Goal: Find specific page/section: Find specific page/section

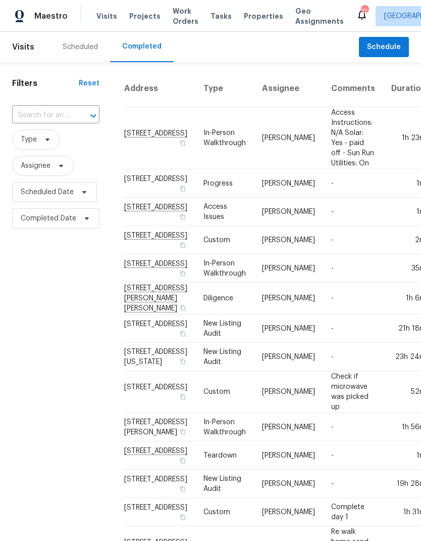
click at [77, 48] on div "Scheduled" at bounding box center [80, 47] width 35 height 10
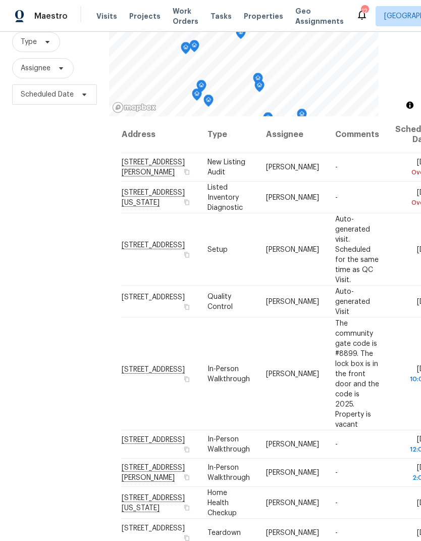
click at [252, 16] on span "Properties" at bounding box center [263, 16] width 39 height 10
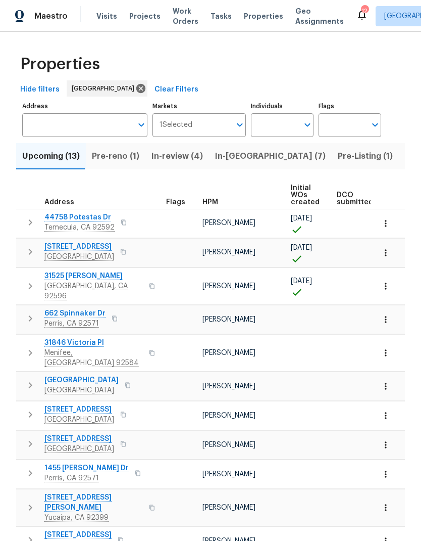
click at [276, 126] on input "Individuals" at bounding box center [275, 125] width 48 height 24
type input "[PERSON_NAME]"
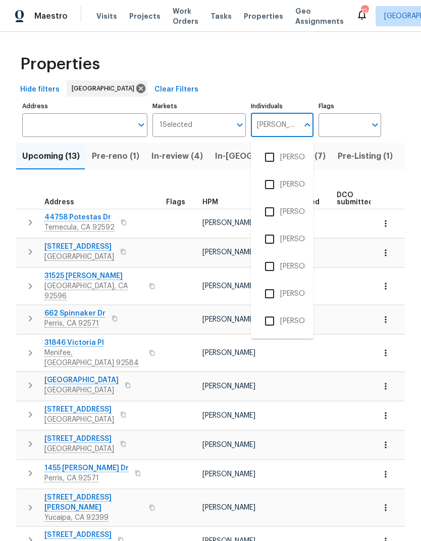
click at [295, 209] on li "[PERSON_NAME]" at bounding box center [282, 211] width 46 height 21
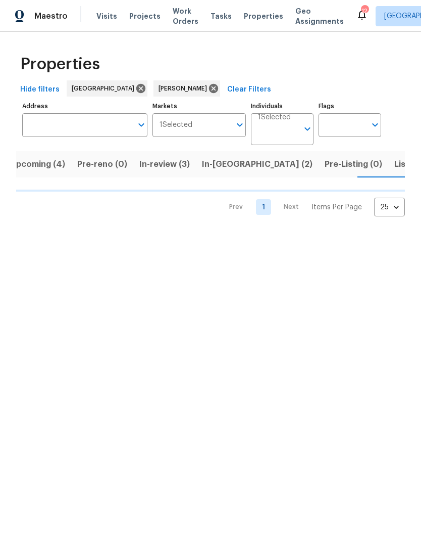
scroll to position [0, 13]
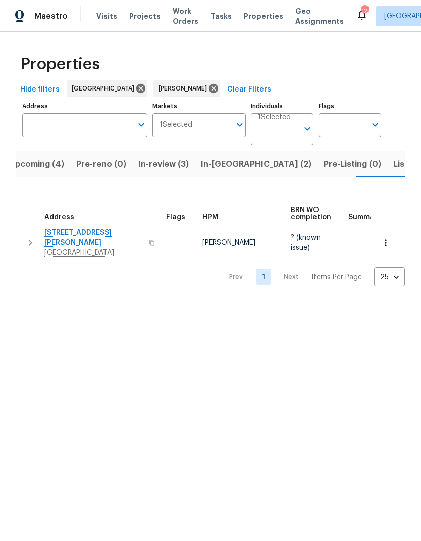
click at [388, 174] on button "Listed (2)" at bounding box center [413, 164] width 50 height 26
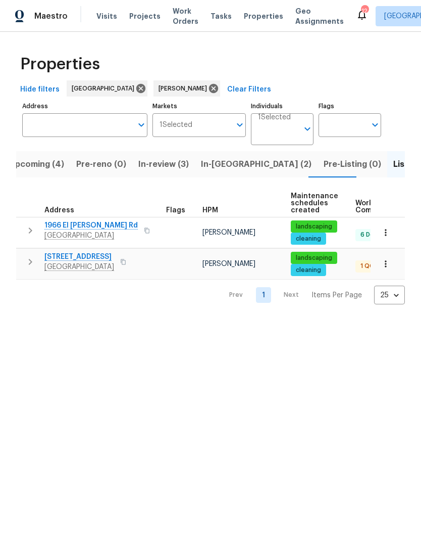
click at [226, 169] on span "In-[GEOGRAPHIC_DATA] (2)" at bounding box center [256, 164] width 111 height 14
